Goal: Check status: Check status

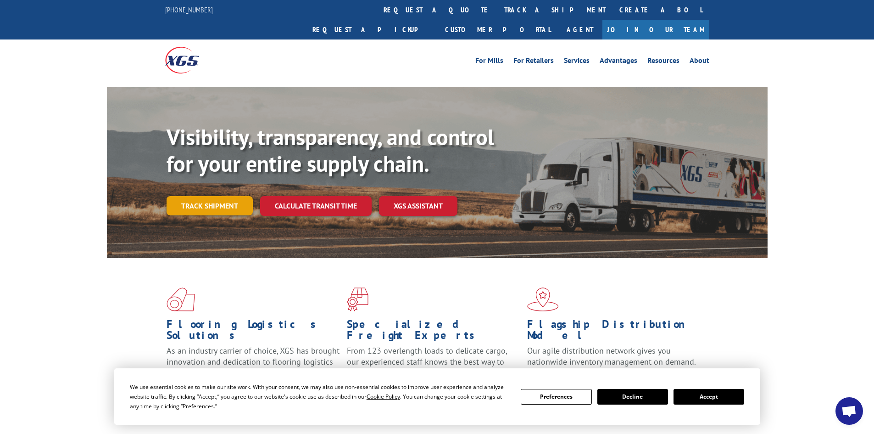
click at [210, 196] on link "Track shipment" at bounding box center [210, 205] width 86 height 19
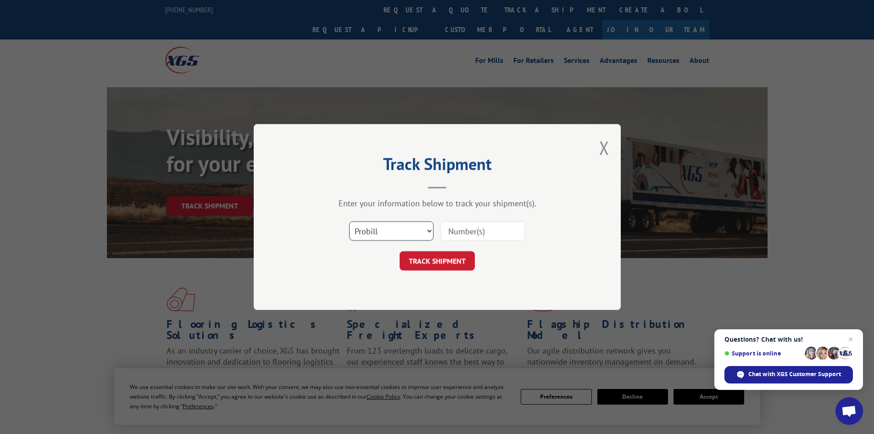
click at [431, 231] on select "Select category... Probill BOL PO" at bounding box center [391, 230] width 84 height 19
select select "po"
click at [349, 221] on select "Select category... Probill BOL PO" at bounding box center [391, 230] width 84 height 19
click at [501, 234] on input at bounding box center [483, 230] width 84 height 19
type input "01549831"
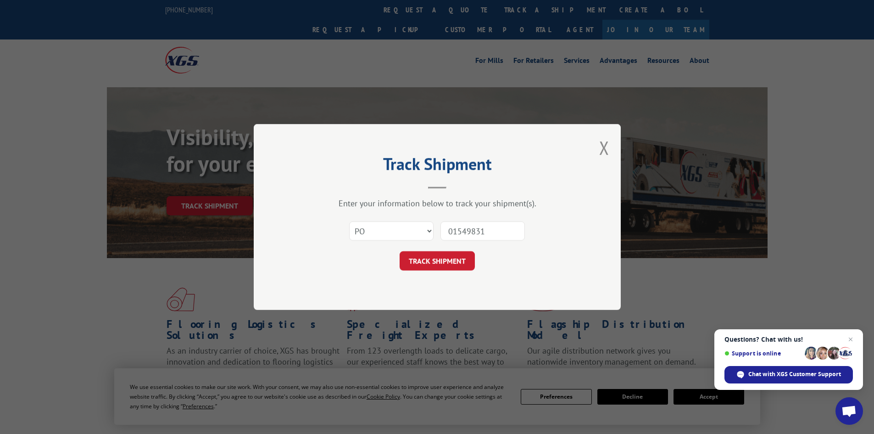
click at [400, 251] on button "TRACK SHIPMENT" at bounding box center [437, 260] width 75 height 19
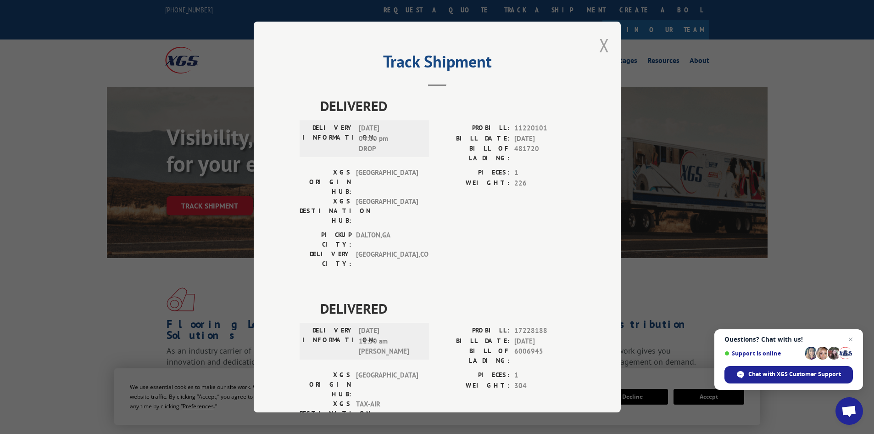
click at [600, 45] on button "Close modal" at bounding box center [604, 45] width 10 height 24
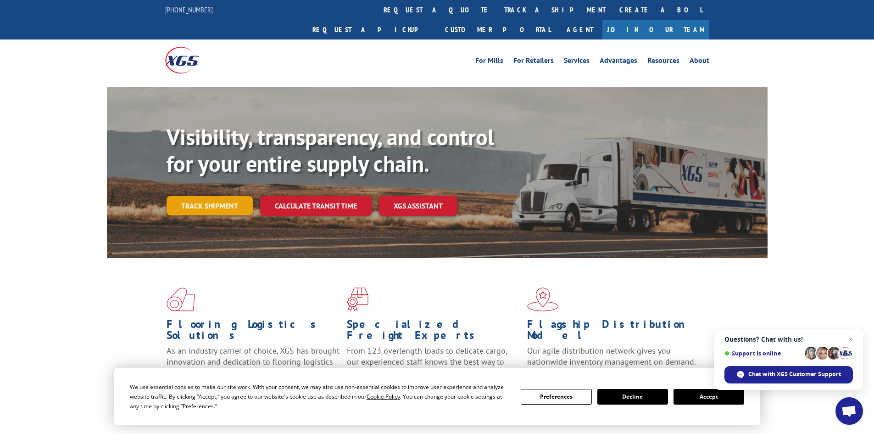
click at [220, 196] on link "Track shipment" at bounding box center [210, 205] width 86 height 19
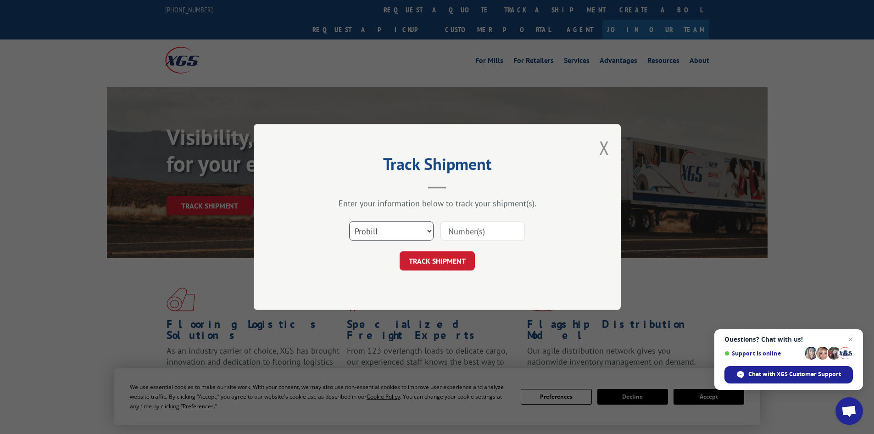
drag, startPoint x: 429, startPoint y: 228, endPoint x: 367, endPoint y: 234, distance: 62.3
click at [429, 228] on select "Select category... Probill BOL PO" at bounding box center [391, 230] width 84 height 19
select select "po"
click at [349, 221] on select "Select category... Probill BOL PO" at bounding box center [391, 230] width 84 height 19
click at [448, 234] on input at bounding box center [483, 230] width 84 height 19
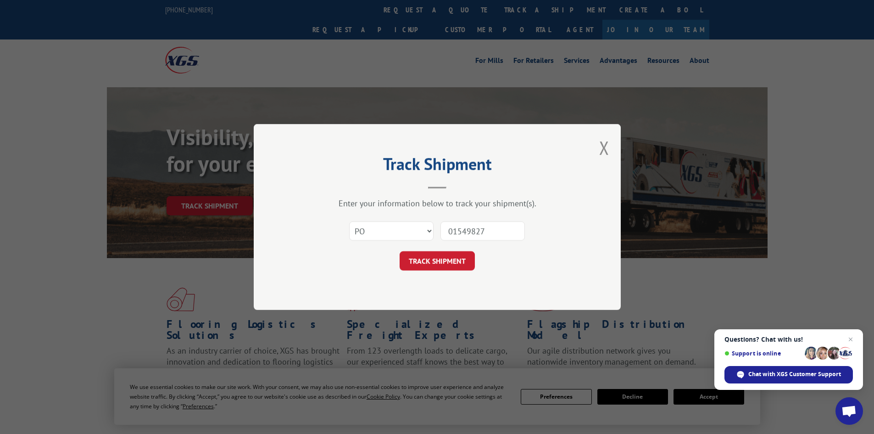
type input "01549827"
click at [400, 251] on button "TRACK SHIPMENT" at bounding box center [437, 260] width 75 height 19
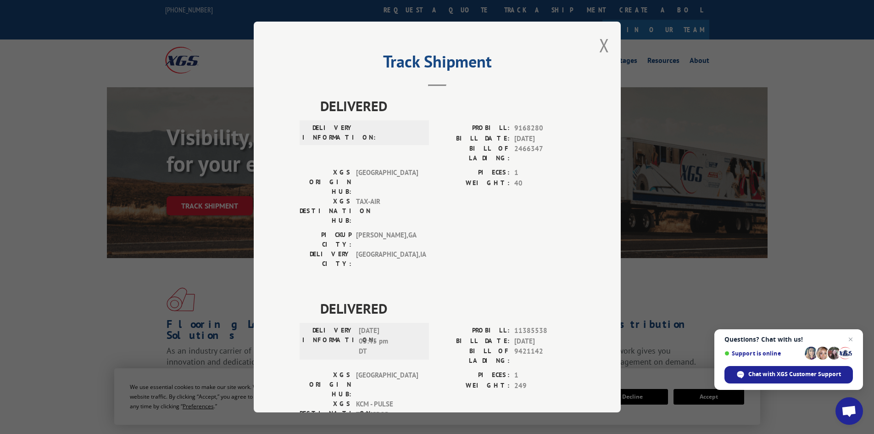
click at [663, 287] on div "Track Shipment DELIVERED DELIVERY INFORMATION: PROBILL: 9168280 BILL DATE: [DAT…" at bounding box center [437, 217] width 874 height 434
drag, startPoint x: 603, startPoint y: 48, endPoint x: 476, endPoint y: 35, distance: 127.8
click at [599, 47] on button "Close modal" at bounding box center [604, 45] width 10 height 24
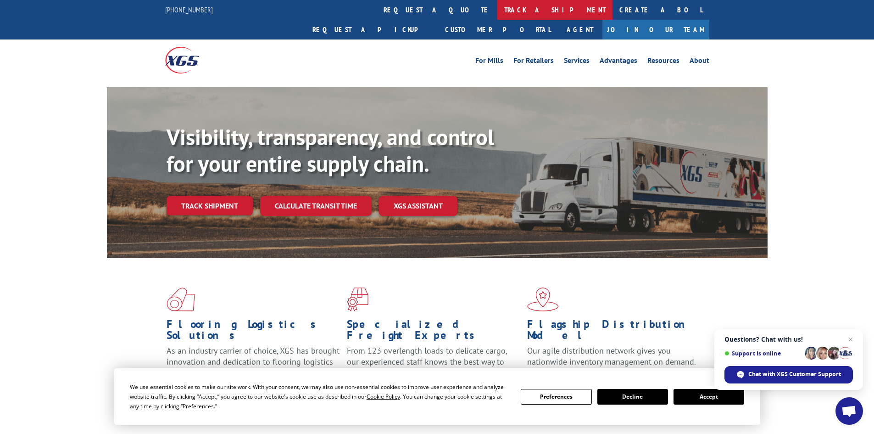
click at [498, 11] on link "track a shipment" at bounding box center [555, 10] width 115 height 20
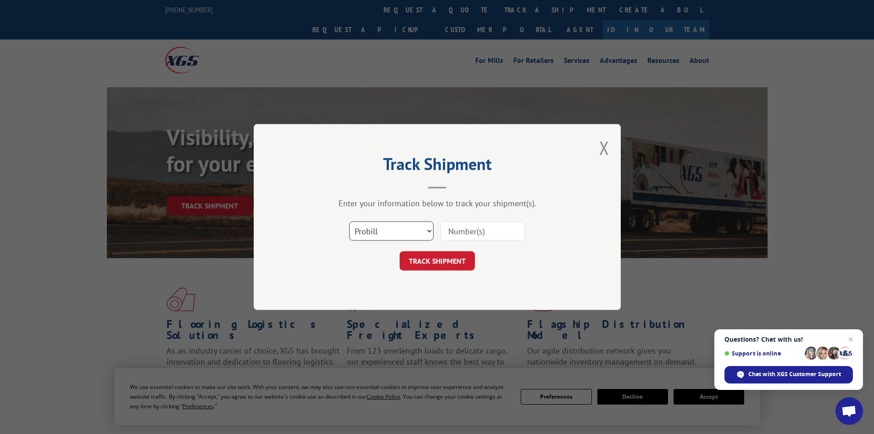
drag, startPoint x: 429, startPoint y: 231, endPoint x: 416, endPoint y: 236, distance: 13.8
click at [429, 232] on select "Select category... Probill BOL PO" at bounding box center [391, 230] width 84 height 19
select select "po"
click at [349, 221] on select "Select category... Probill BOL PO" at bounding box center [391, 230] width 84 height 19
click at [508, 229] on input at bounding box center [483, 230] width 84 height 19
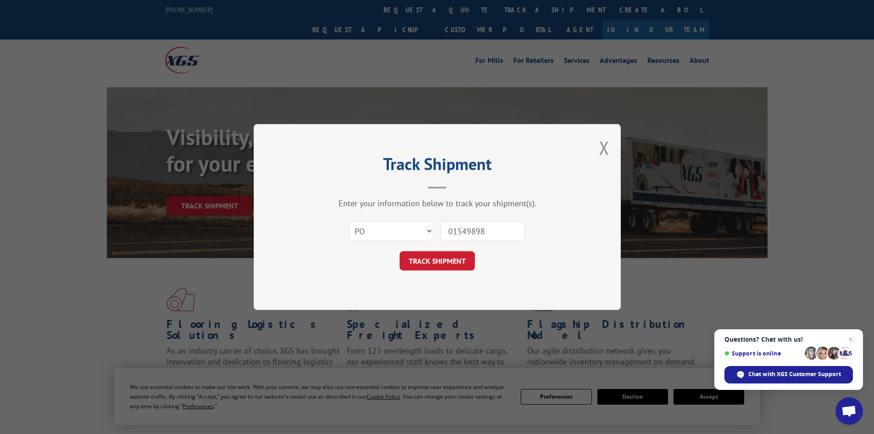
type input "01549898"
click at [400, 251] on button "TRACK SHIPMENT" at bounding box center [437, 260] width 75 height 19
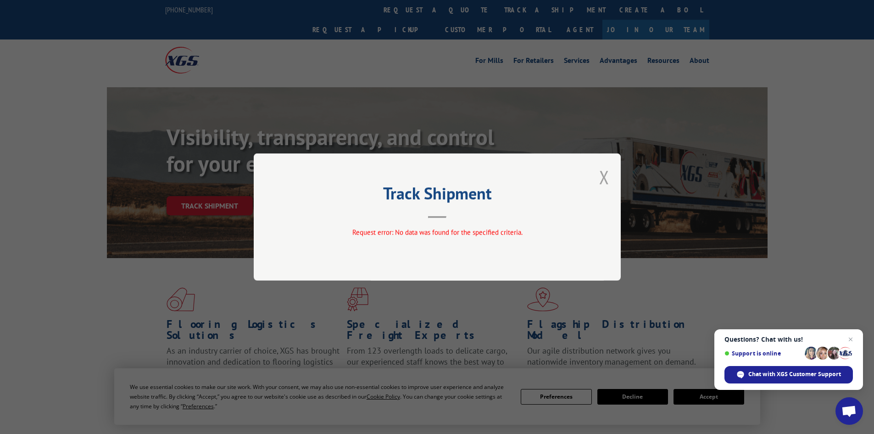
click at [602, 177] on button "Close modal" at bounding box center [604, 177] width 10 height 24
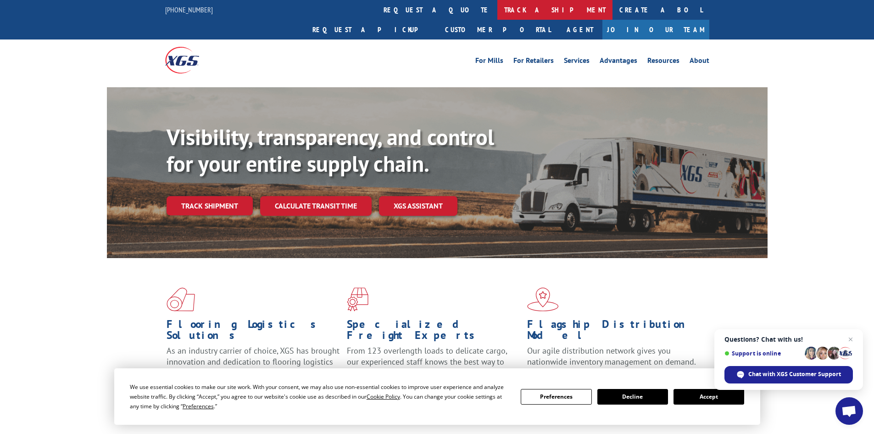
click at [498, 8] on link "track a shipment" at bounding box center [555, 10] width 115 height 20
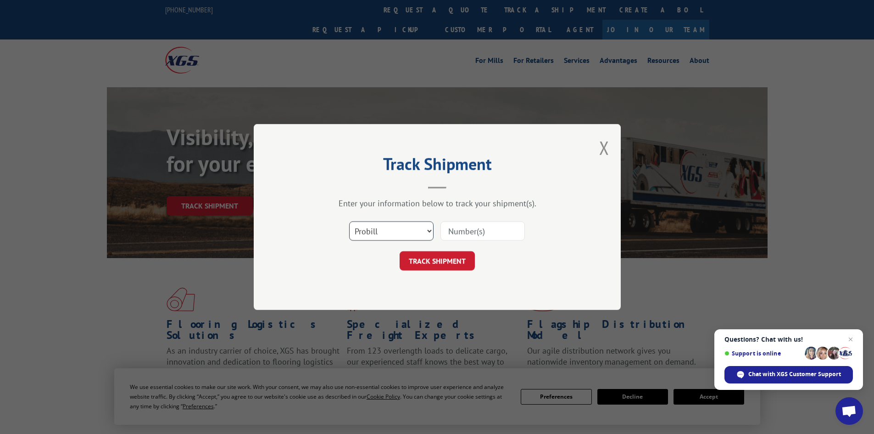
drag, startPoint x: 431, startPoint y: 230, endPoint x: 424, endPoint y: 233, distance: 7.0
click at [429, 230] on select "Select category... Probill BOL PO" at bounding box center [391, 230] width 84 height 19
select select "po"
click at [349, 221] on select "Select category... Probill BOL PO" at bounding box center [391, 230] width 84 height 19
click at [456, 230] on input at bounding box center [483, 230] width 84 height 19
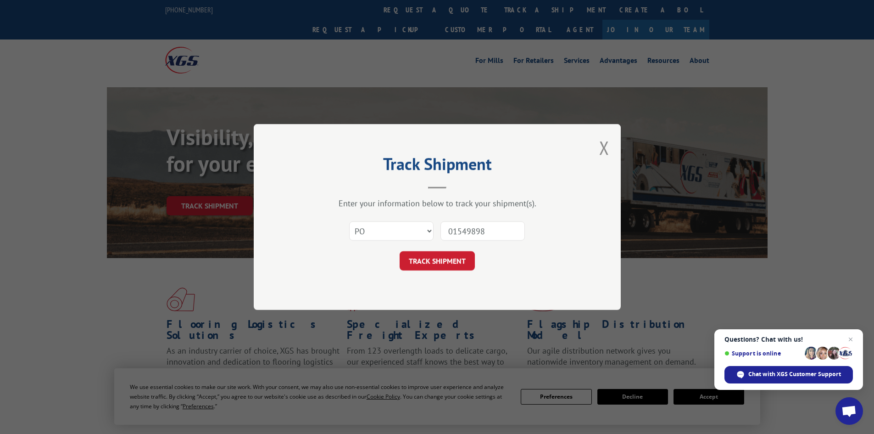
type input "01549898"
click at [400, 251] on button "TRACK SHIPMENT" at bounding box center [437, 260] width 75 height 19
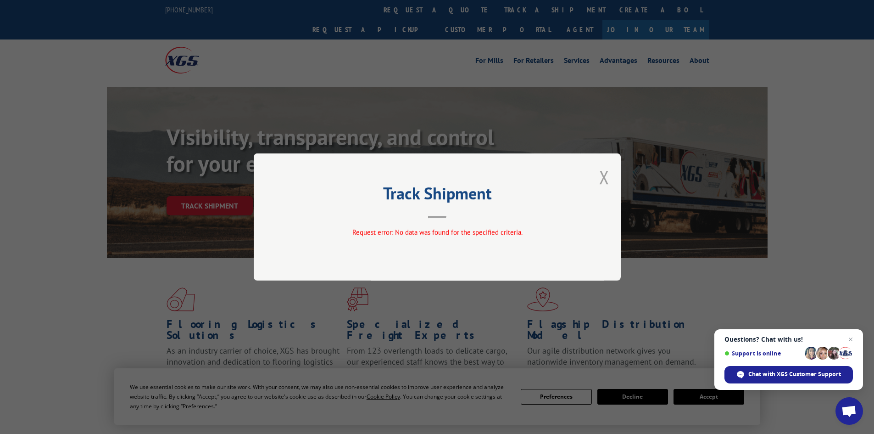
drag, startPoint x: 603, startPoint y: 177, endPoint x: 514, endPoint y: 120, distance: 105.7
click at [603, 177] on button "Close modal" at bounding box center [604, 177] width 10 height 24
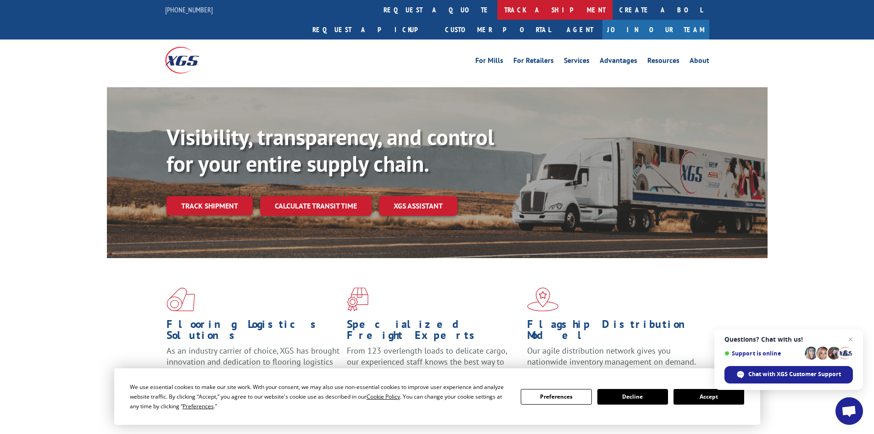
click at [498, 8] on link "track a shipment" at bounding box center [555, 10] width 115 height 20
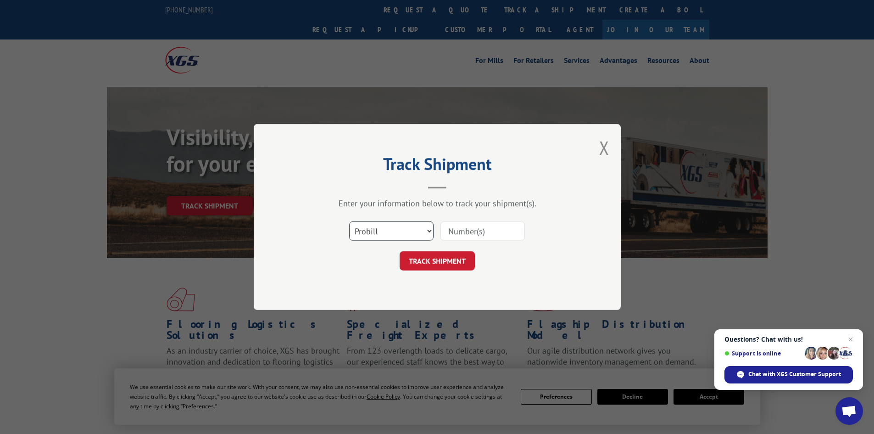
click at [427, 230] on select "Select category... Probill BOL PO" at bounding box center [391, 230] width 84 height 19
select select "po"
click at [349, 221] on select "Select category... Probill BOL PO" at bounding box center [391, 230] width 84 height 19
click at [461, 230] on input at bounding box center [483, 230] width 84 height 19
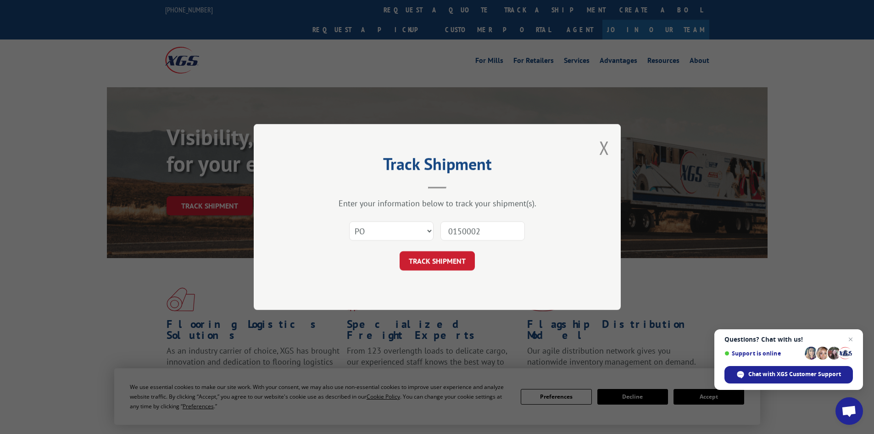
type input "01500024"
click button "TRACK SHIPMENT" at bounding box center [437, 260] width 75 height 19
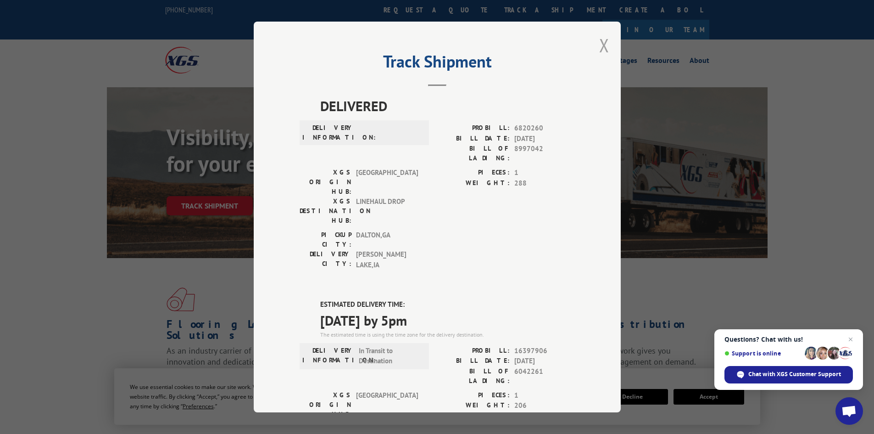
click at [601, 48] on button "Close modal" at bounding box center [604, 45] width 10 height 24
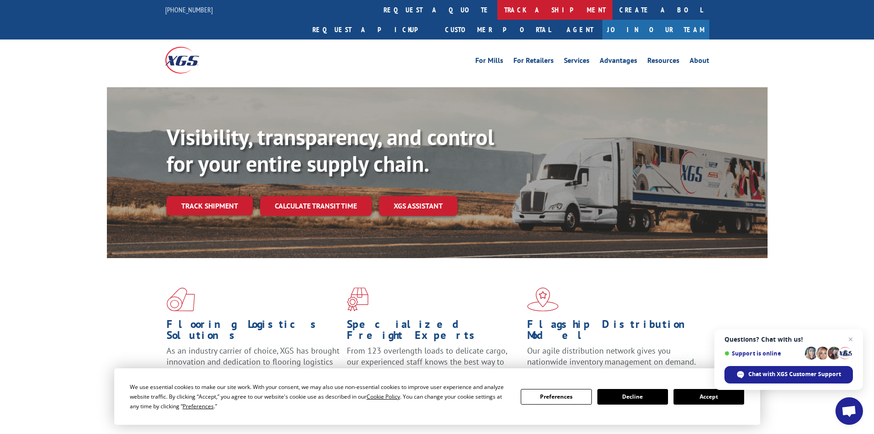
click at [498, 9] on link "track a shipment" at bounding box center [555, 10] width 115 height 20
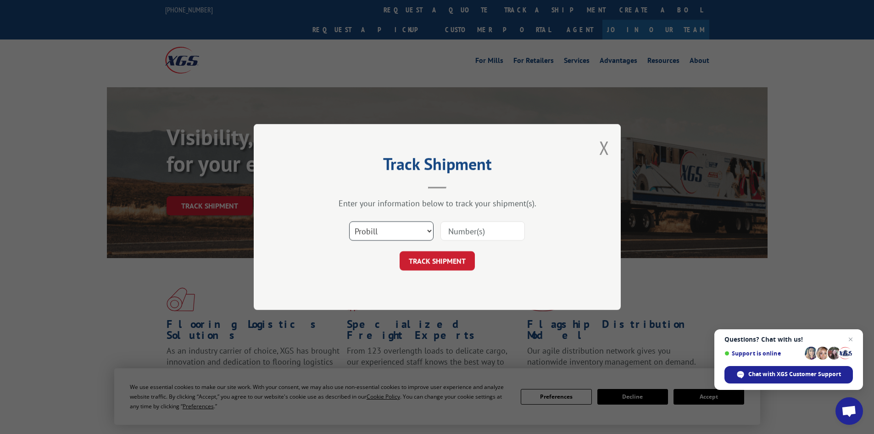
click at [431, 232] on select "Select category... Probill BOL PO" at bounding box center [391, 230] width 84 height 19
select select "po"
click at [349, 221] on select "Select category... Probill BOL PO" at bounding box center [391, 230] width 84 height 19
click at [466, 230] on input at bounding box center [483, 230] width 84 height 19
type input "01500006"
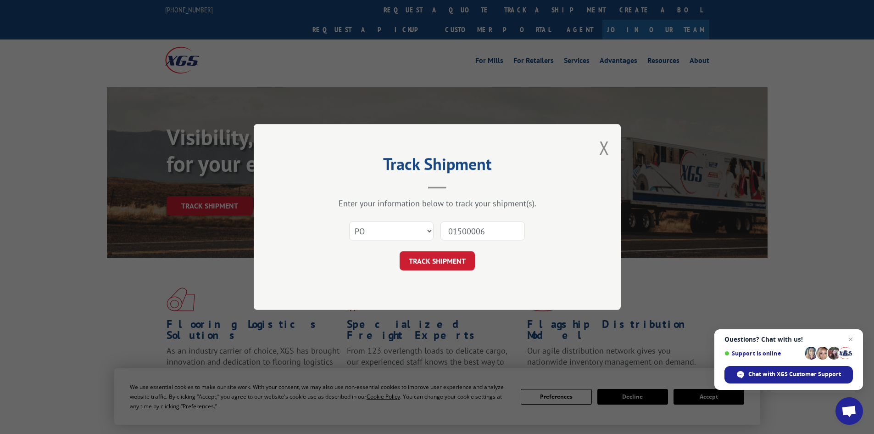
click at [400, 251] on button "TRACK SHIPMENT" at bounding box center [437, 260] width 75 height 19
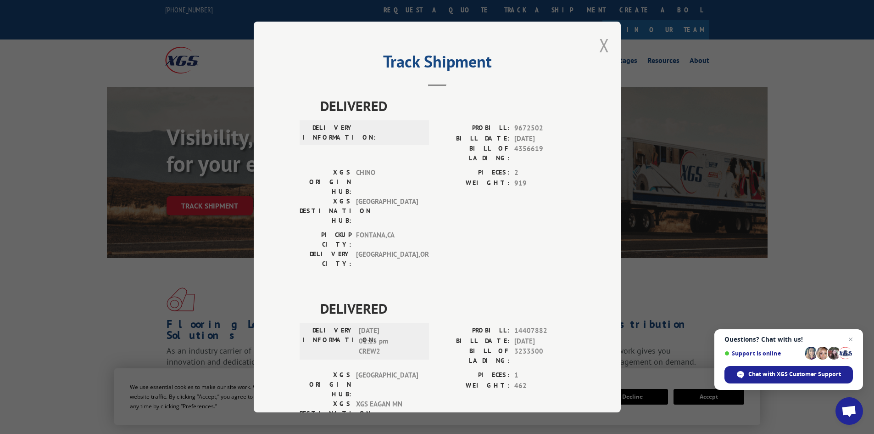
click at [604, 43] on button "Close modal" at bounding box center [604, 45] width 10 height 24
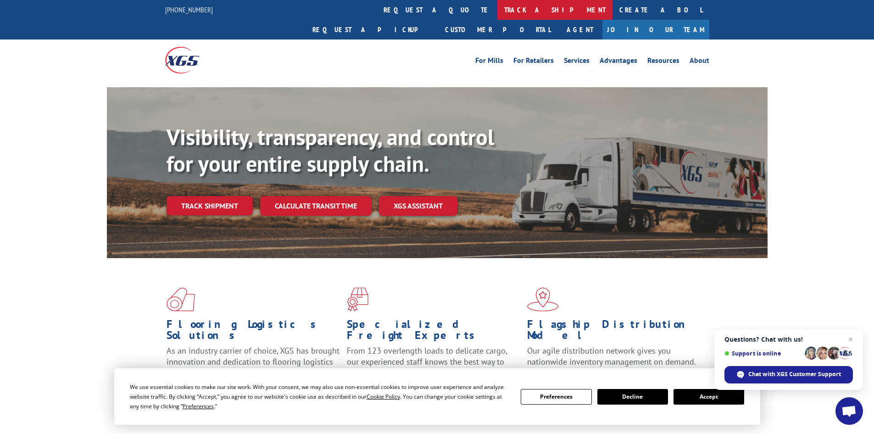
click at [498, 11] on link "track a shipment" at bounding box center [555, 10] width 115 height 20
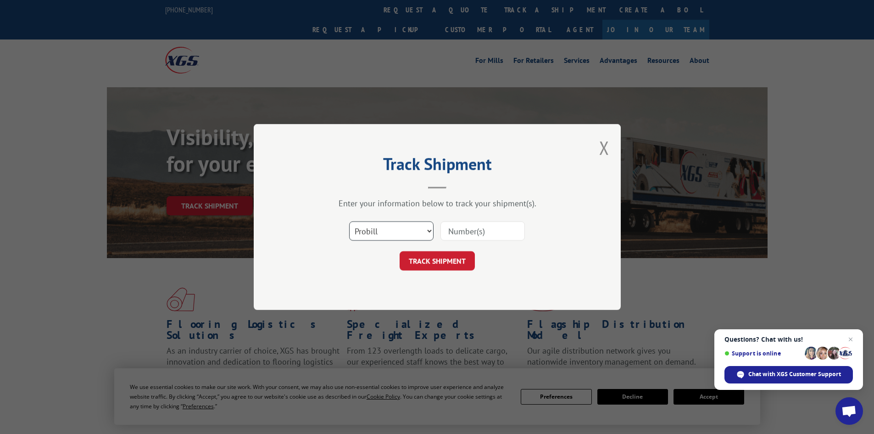
drag, startPoint x: 429, startPoint y: 229, endPoint x: 416, endPoint y: 233, distance: 13.4
click at [427, 229] on select "Select category... Probill BOL PO" at bounding box center [391, 230] width 84 height 19
select select "po"
click at [349, 221] on select "Select category... Probill BOL PO" at bounding box center [391, 230] width 84 height 19
click at [468, 235] on input at bounding box center [483, 230] width 84 height 19
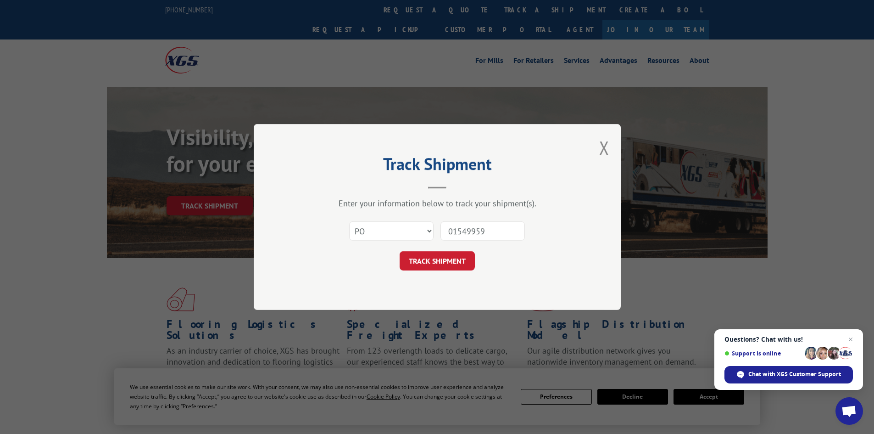
type input "01549959"
click at [400, 251] on button "TRACK SHIPMENT" at bounding box center [437, 260] width 75 height 19
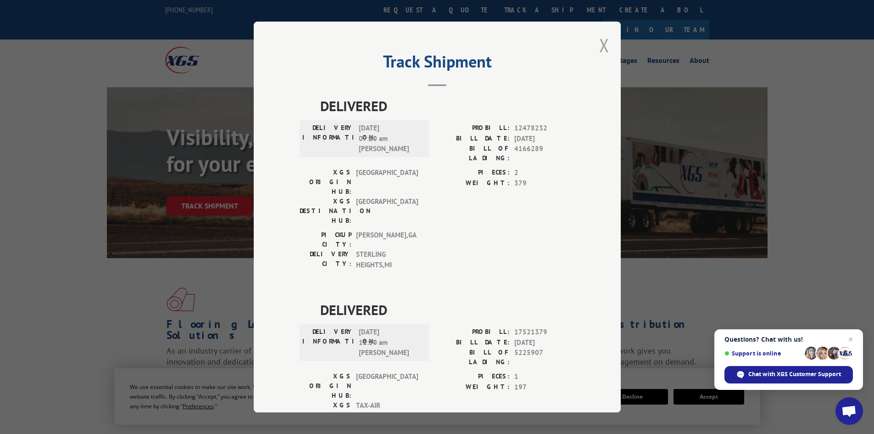
click at [603, 45] on button "Close modal" at bounding box center [604, 45] width 10 height 24
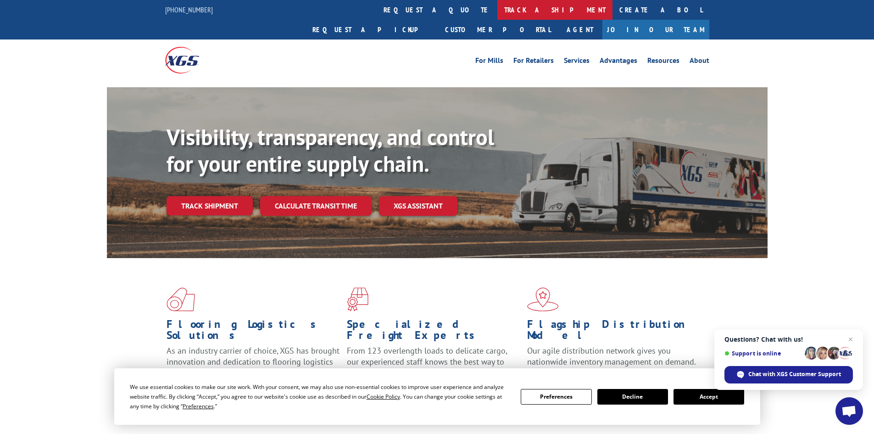
click at [498, 11] on link "track a shipment" at bounding box center [555, 10] width 115 height 20
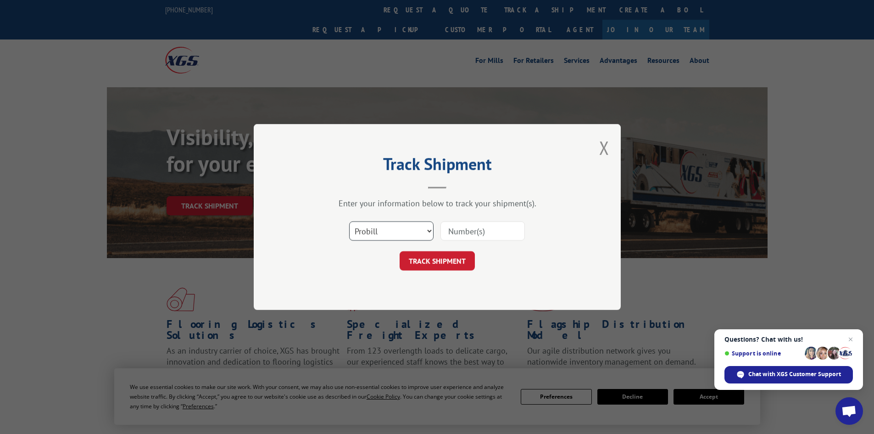
drag, startPoint x: 430, startPoint y: 234, endPoint x: 405, endPoint y: 238, distance: 24.7
click at [428, 234] on select "Select category... Probill BOL PO" at bounding box center [391, 230] width 84 height 19
select select "po"
click at [349, 221] on select "Select category... Probill BOL PO" at bounding box center [391, 230] width 84 height 19
click at [454, 231] on input at bounding box center [483, 230] width 84 height 19
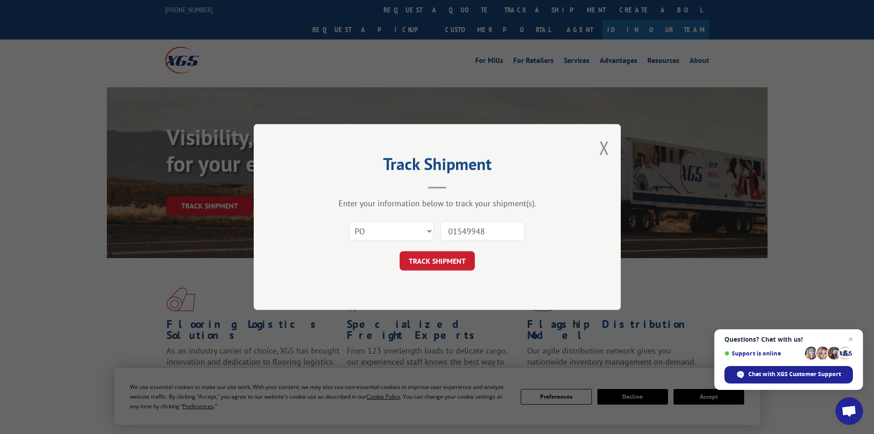
type input "01549948"
click at [400, 251] on button "TRACK SHIPMENT" at bounding box center [437, 260] width 75 height 19
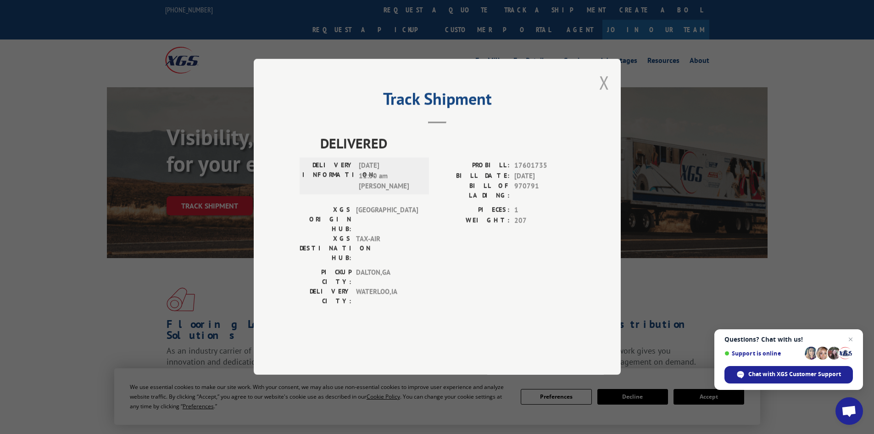
click at [605, 95] on button "Close modal" at bounding box center [604, 82] width 10 height 24
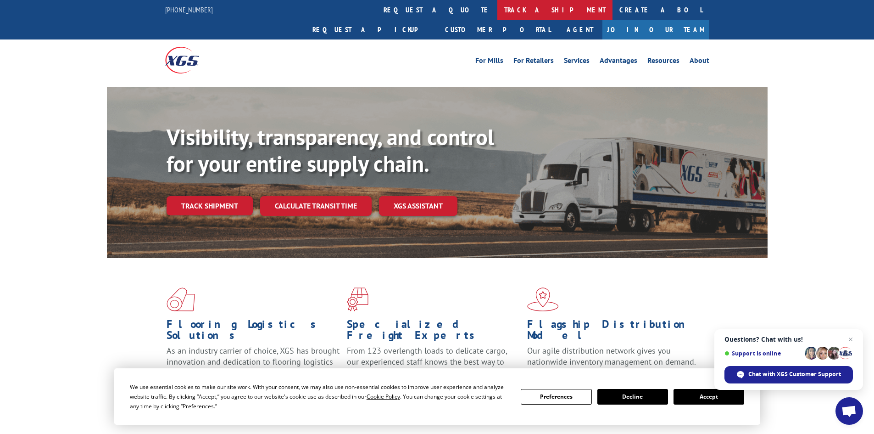
click at [498, 13] on link "track a shipment" at bounding box center [555, 10] width 115 height 20
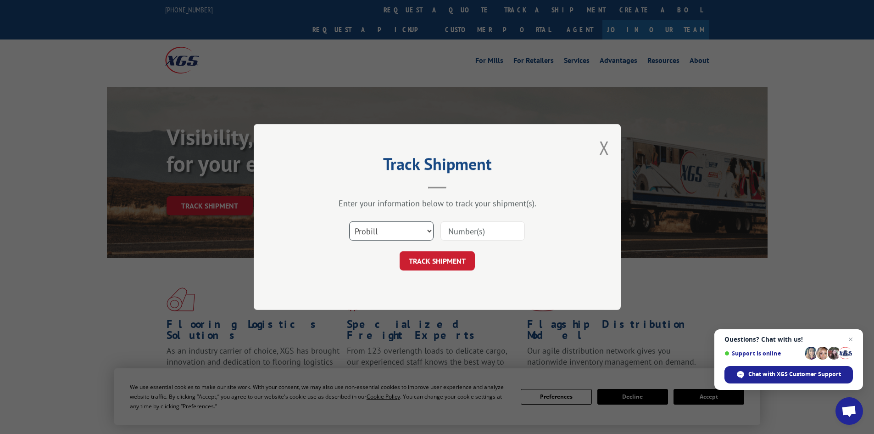
click at [431, 230] on select "Select category... Probill BOL PO" at bounding box center [391, 230] width 84 height 19
select select "po"
click at [349, 221] on select "Select category... Probill BOL PO" at bounding box center [391, 230] width 84 height 19
click at [480, 231] on input at bounding box center [483, 230] width 84 height 19
type input "01500009"
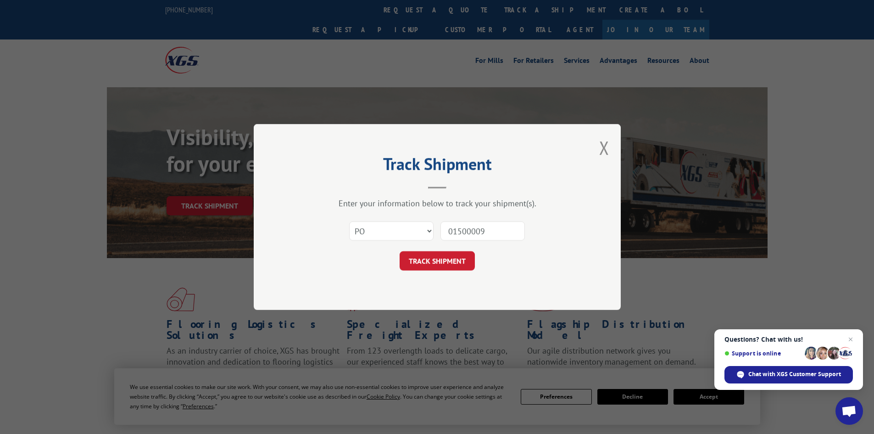
click at [400, 251] on button "TRACK SHIPMENT" at bounding box center [437, 260] width 75 height 19
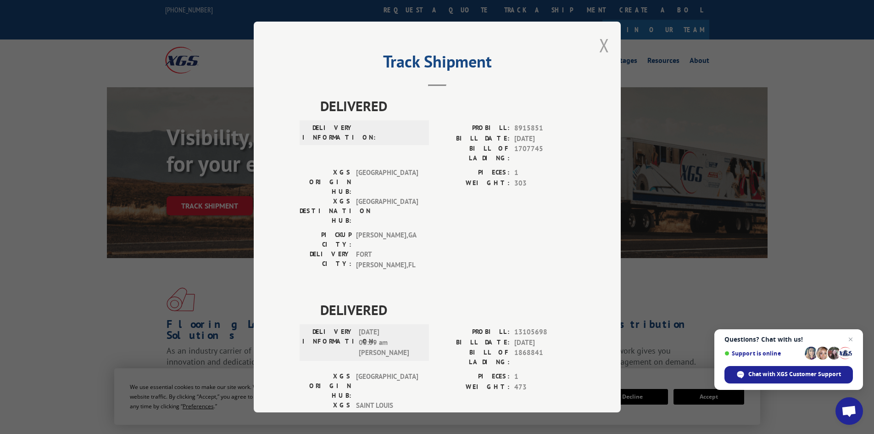
click at [599, 44] on button "Close modal" at bounding box center [604, 45] width 10 height 24
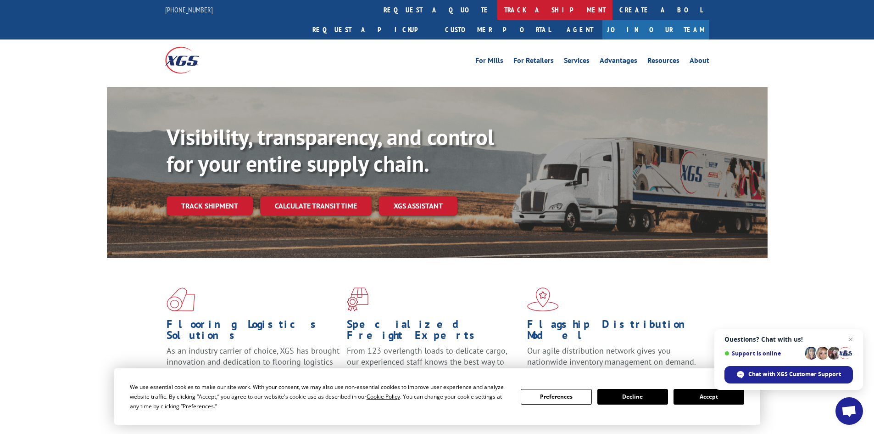
click at [498, 9] on link "track a shipment" at bounding box center [555, 10] width 115 height 20
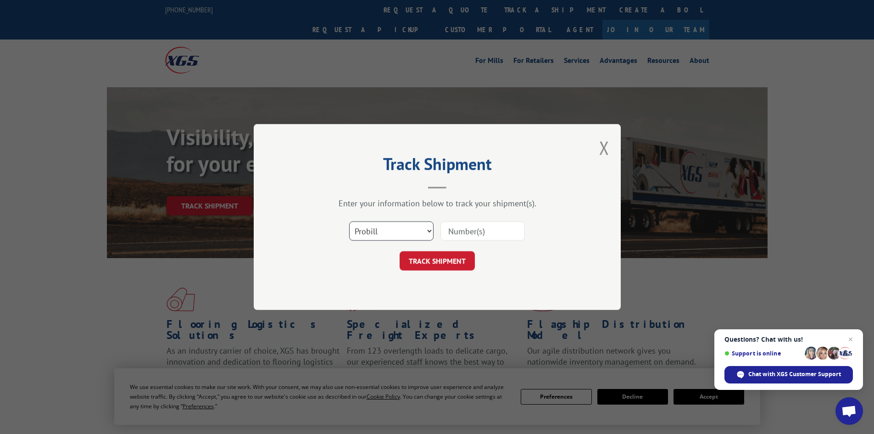
click at [429, 230] on select "Select category... Probill BOL PO" at bounding box center [391, 230] width 84 height 19
select select "po"
click at [349, 221] on select "Select category... Probill BOL PO" at bounding box center [391, 230] width 84 height 19
click at [463, 229] on input at bounding box center [483, 230] width 84 height 19
type input "01500032"
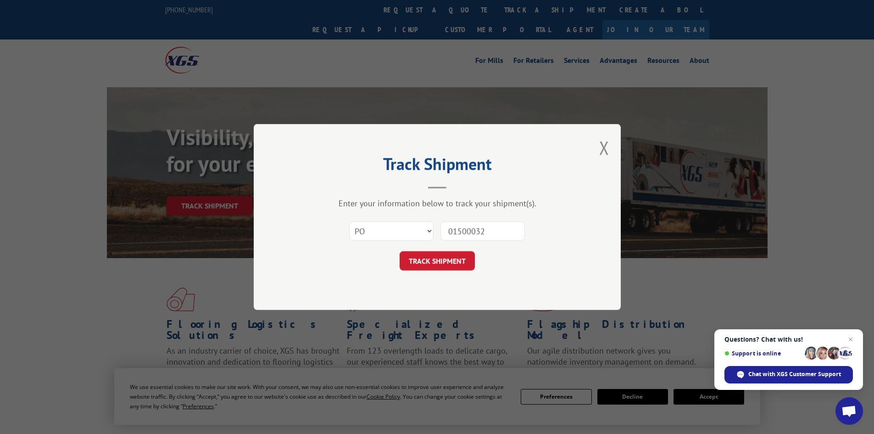
click at [400, 251] on button "TRACK SHIPMENT" at bounding box center [437, 260] width 75 height 19
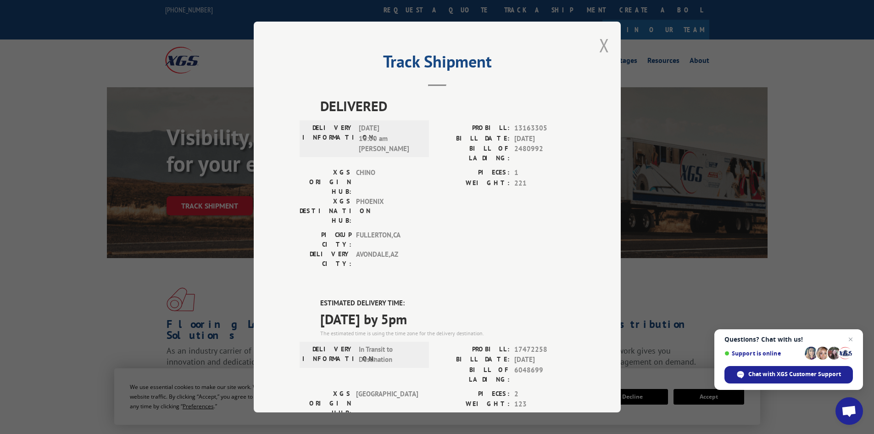
click at [599, 44] on button "Close modal" at bounding box center [604, 45] width 10 height 24
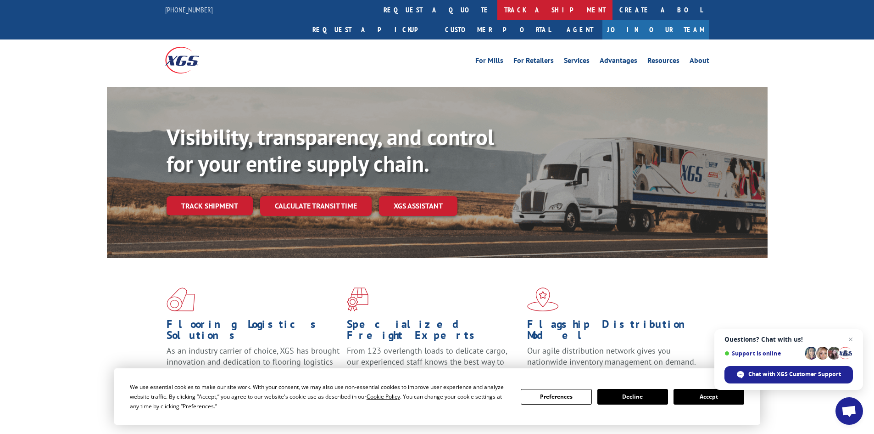
click at [498, 11] on link "track a shipment" at bounding box center [555, 10] width 115 height 20
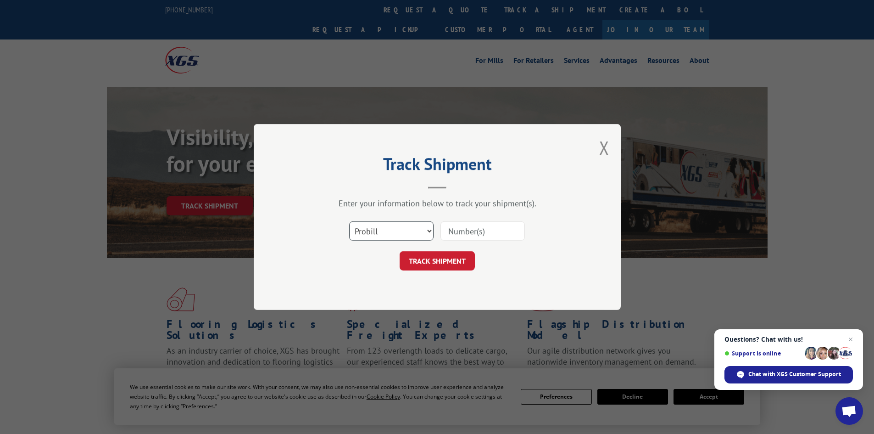
click at [428, 232] on select "Select category... Probill BOL PO" at bounding box center [391, 230] width 84 height 19
select select "po"
click at [349, 221] on select "Select category... Probill BOL PO" at bounding box center [391, 230] width 84 height 19
click at [475, 226] on input at bounding box center [483, 230] width 84 height 19
type input "01500040"
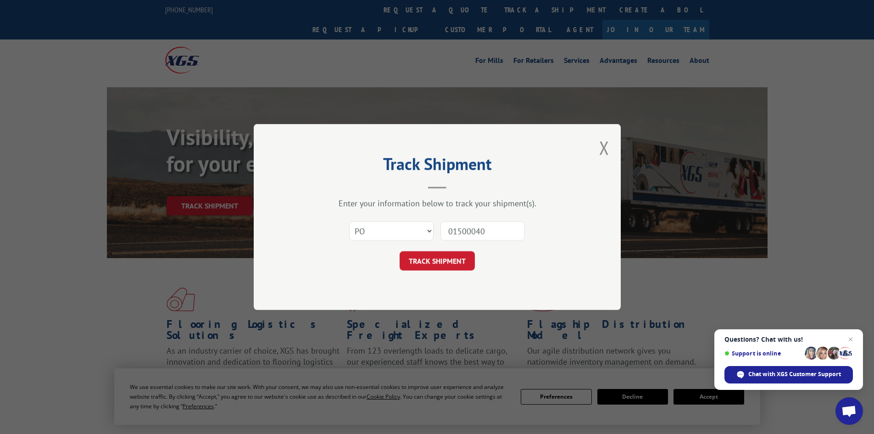
click at [400, 251] on button "TRACK SHIPMENT" at bounding box center [437, 260] width 75 height 19
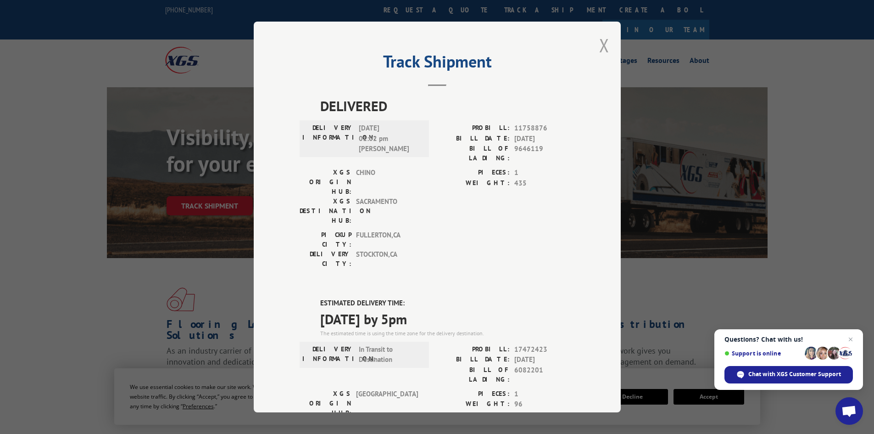
click at [603, 47] on button "Close modal" at bounding box center [604, 45] width 10 height 24
